Goal: Task Accomplishment & Management: Manage account settings

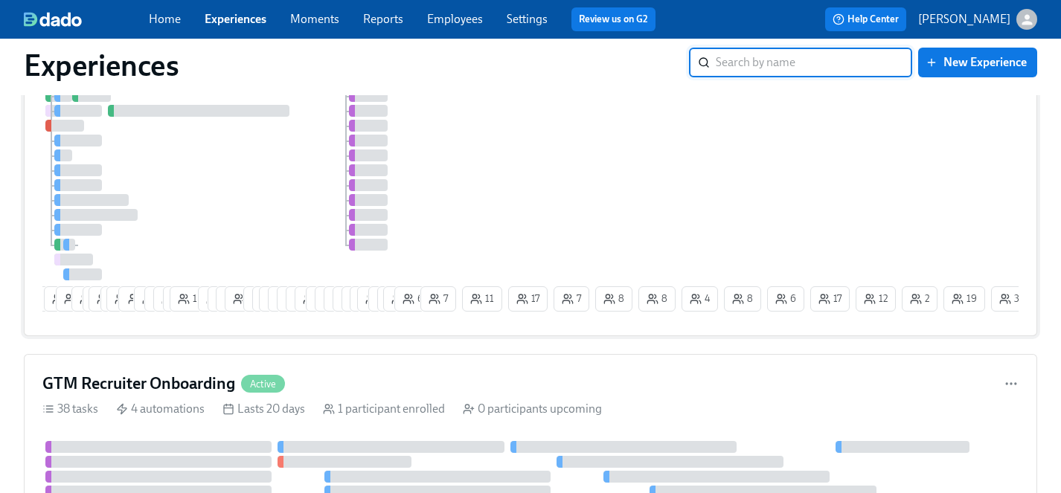
scroll to position [2796, 0]
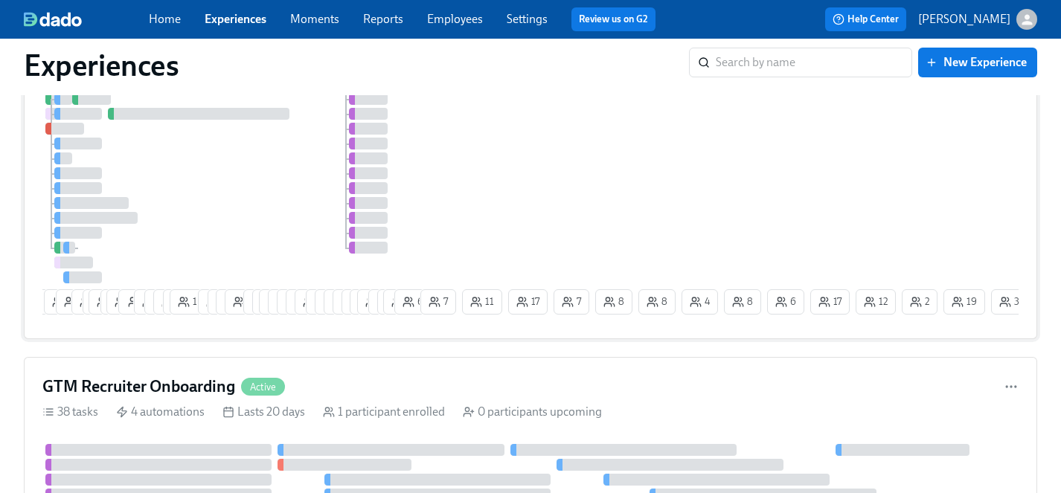
click at [511, 156] on div "4 10 19 2 11 2 16 2 18 1 12 6 6 3 14 8 1 6 8 5 2 23 21 14 11 12 3 3 4 7 3 6 24 …" at bounding box center [530, 199] width 976 height 243
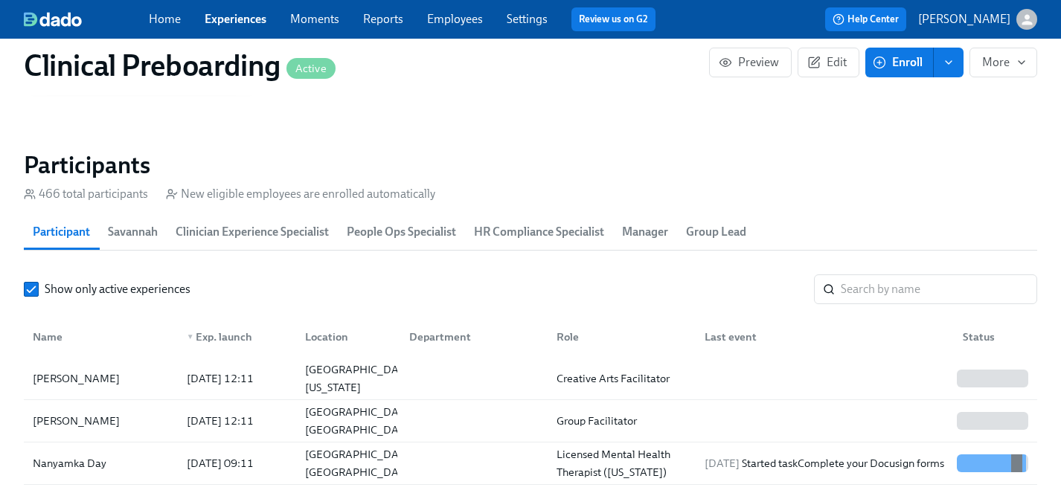
scroll to position [1536, 0]
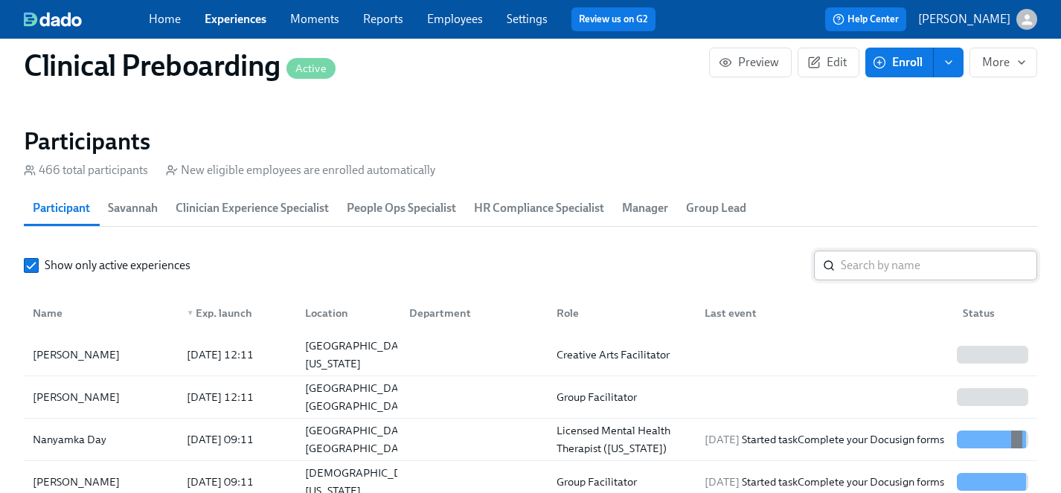
click at [886, 269] on input "search" at bounding box center [939, 266] width 196 height 30
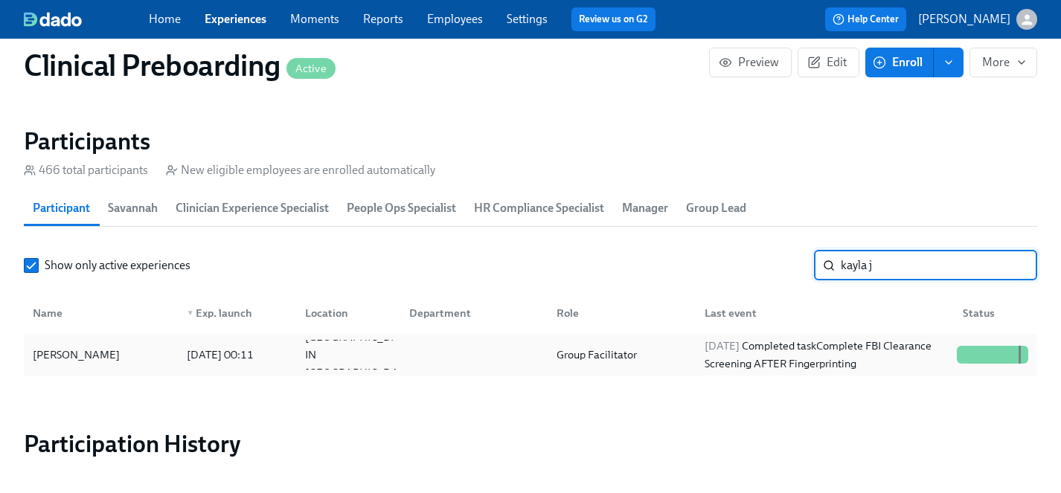
type input "kayla j"
click at [88, 352] on div "[PERSON_NAME]" at bounding box center [76, 355] width 99 height 18
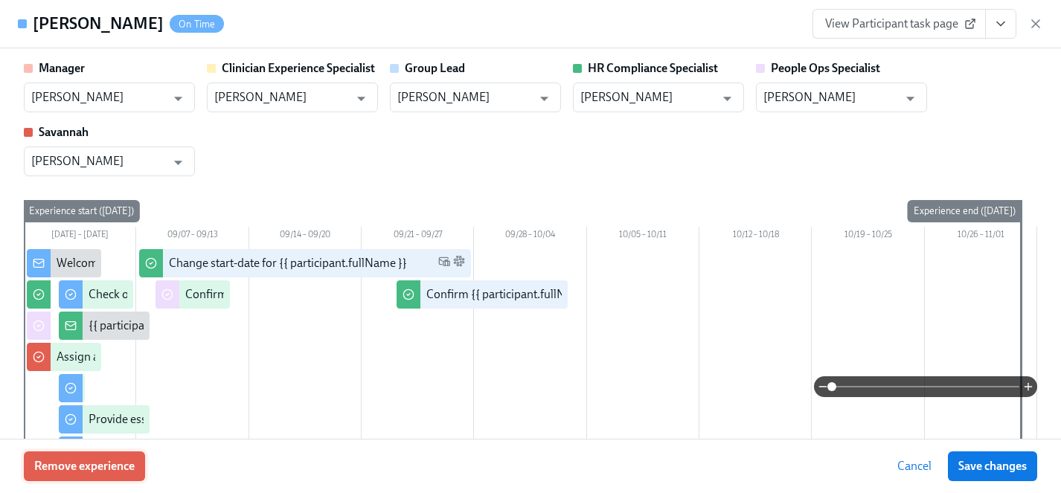
click at [83, 467] on span "Remove experience" at bounding box center [84, 466] width 100 height 15
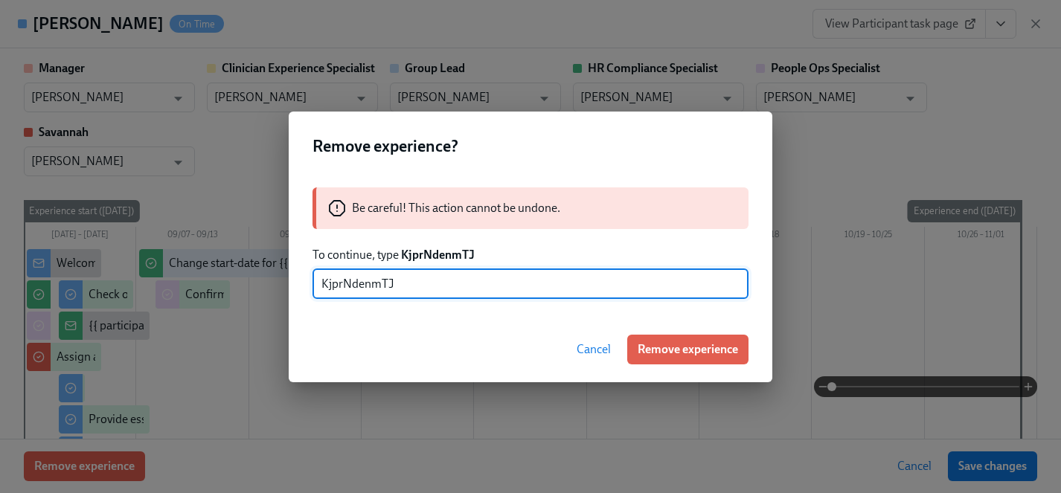
type input "KjprNdenmTJ"
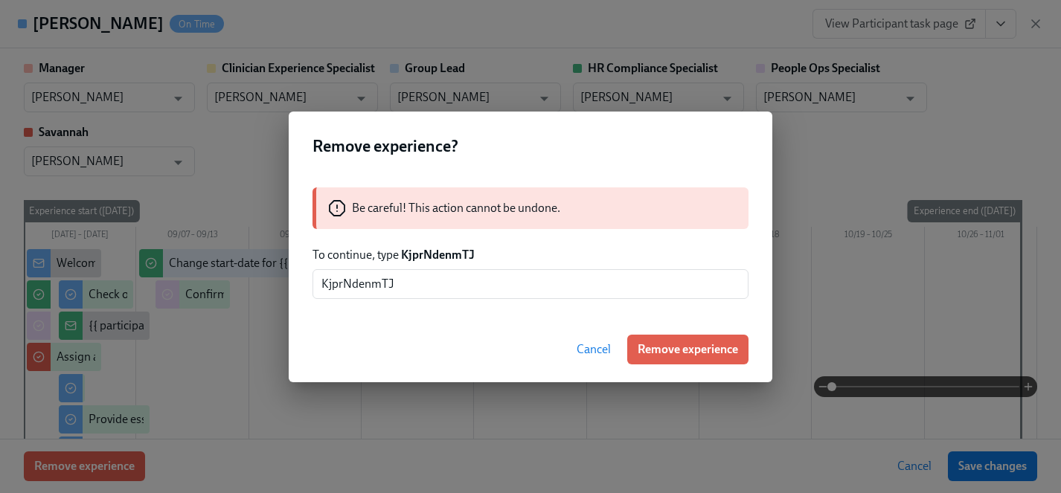
scroll to position [0, 18487]
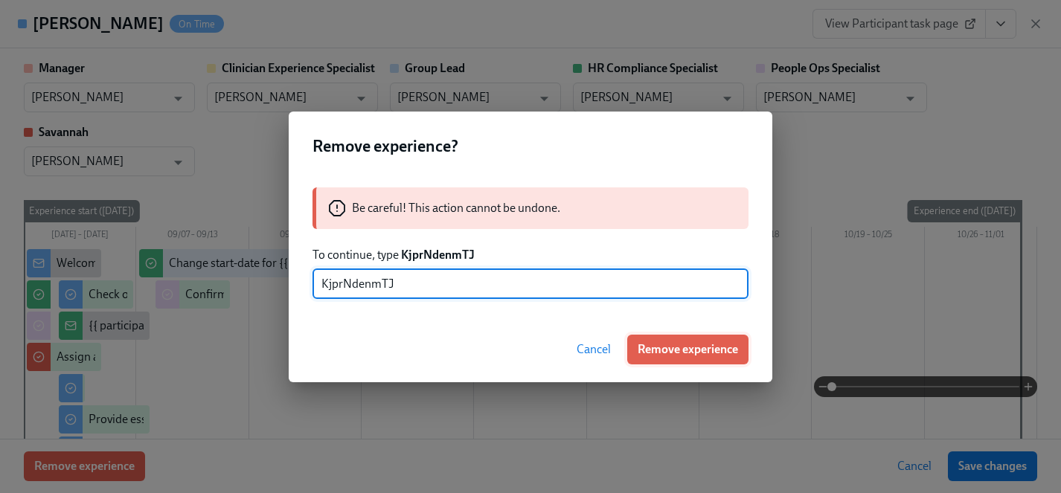
click at [678, 348] on span "Remove experience" at bounding box center [688, 349] width 100 height 15
